Goal: Task Accomplishment & Management: Use online tool/utility

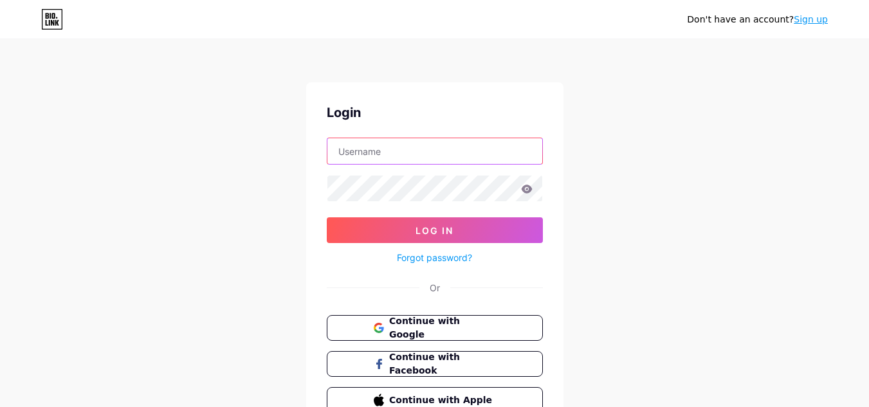
click at [438, 147] on input "text" at bounding box center [434, 151] width 215 height 26
paste input "bookmyartistsin"
type input "bookmyartistsin"
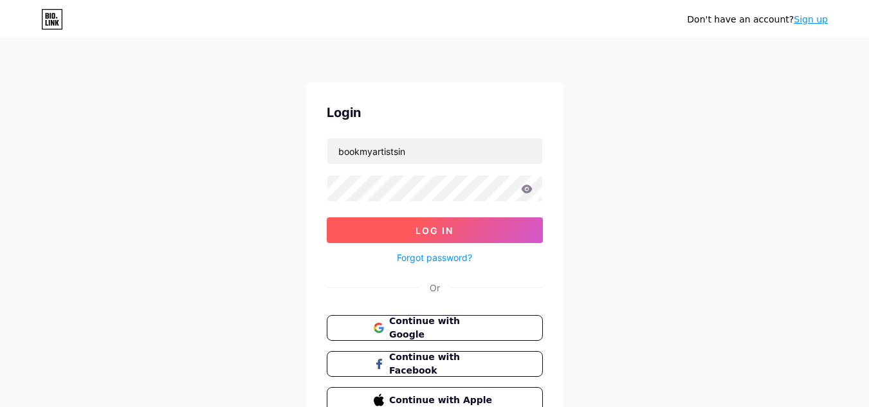
click at [430, 226] on span "Log In" at bounding box center [435, 230] width 38 height 11
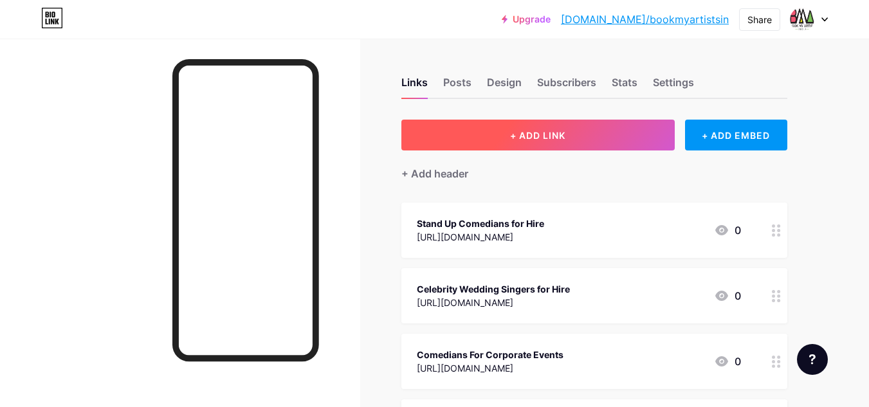
click at [550, 133] on span "+ ADD LINK" at bounding box center [537, 135] width 55 height 11
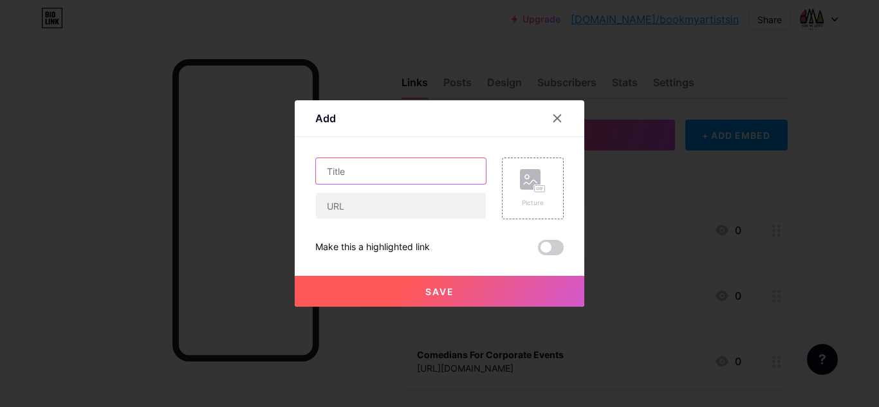
click at [376, 177] on input "text" at bounding box center [401, 171] width 170 height 26
click at [369, 180] on input "text" at bounding box center [401, 171] width 170 height 26
paste input "[DEMOGRAPHIC_DATA] Wedding Artist Booking"
type input "[DEMOGRAPHIC_DATA] Wedding Artist Booking"
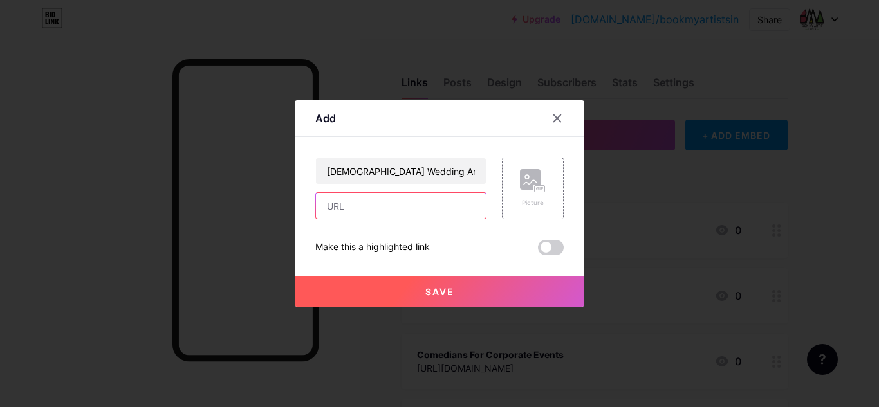
click at [352, 209] on input "text" at bounding box center [401, 206] width 170 height 26
click at [375, 196] on input "text" at bounding box center [401, 206] width 170 height 26
paste input "[URL][DOMAIN_NAME]"
type input "[URL][DOMAIN_NAME]"
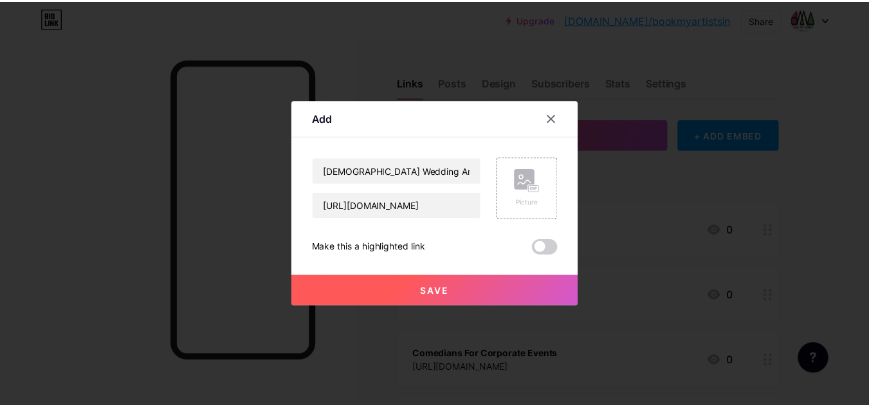
scroll to position [0, 0]
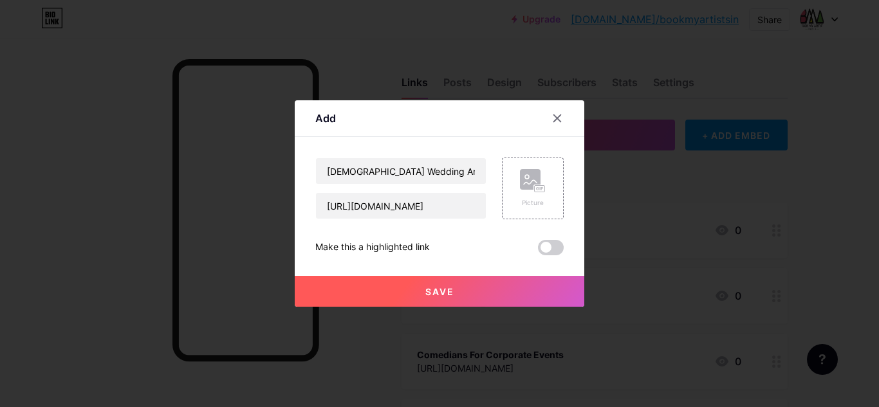
click at [438, 293] on span "Save" at bounding box center [439, 291] width 29 height 11
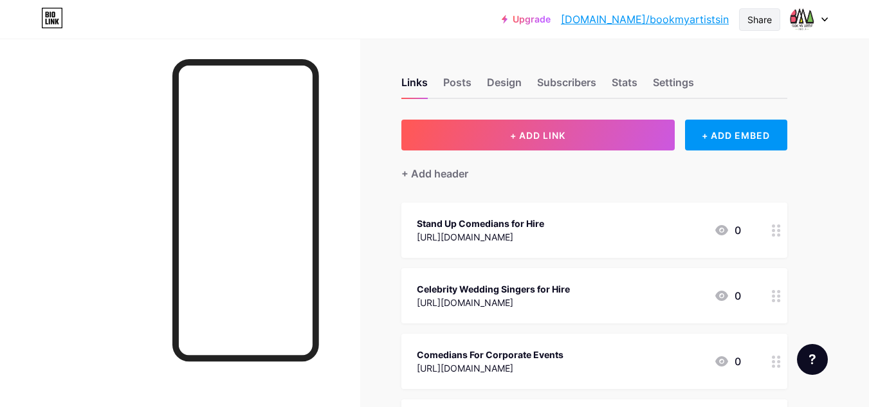
click at [760, 17] on div "Share" at bounding box center [760, 20] width 24 height 14
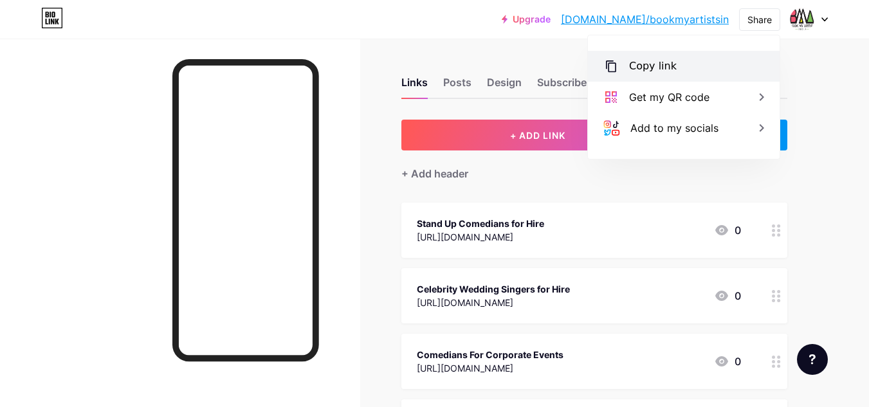
click at [677, 71] on div "Copy link" at bounding box center [684, 66] width 192 height 31
